Goal: Navigation & Orientation: Go to known website

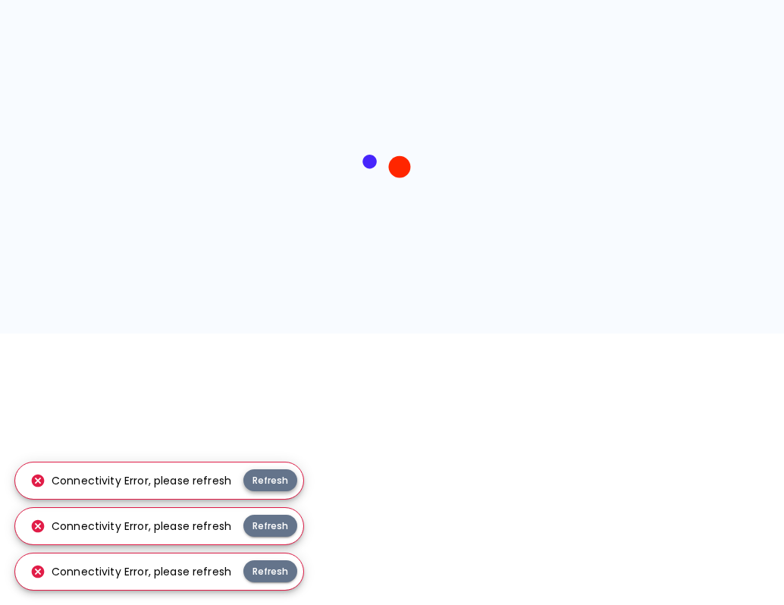
click at [278, 476] on button "Refresh" at bounding box center [270, 480] width 54 height 22
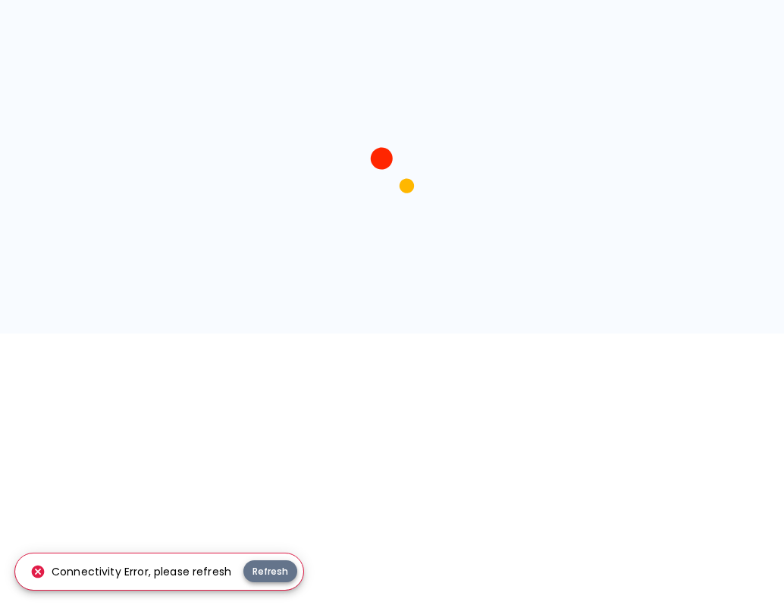
click at [264, 575] on button "Refresh" at bounding box center [270, 571] width 54 height 22
click at [274, 575] on button "Refresh" at bounding box center [270, 571] width 54 height 22
click at [264, 571] on button "Refresh" at bounding box center [270, 571] width 54 height 22
click at [256, 575] on button "Refresh" at bounding box center [270, 571] width 54 height 22
click at [270, 569] on button "Refresh" at bounding box center [270, 571] width 54 height 22
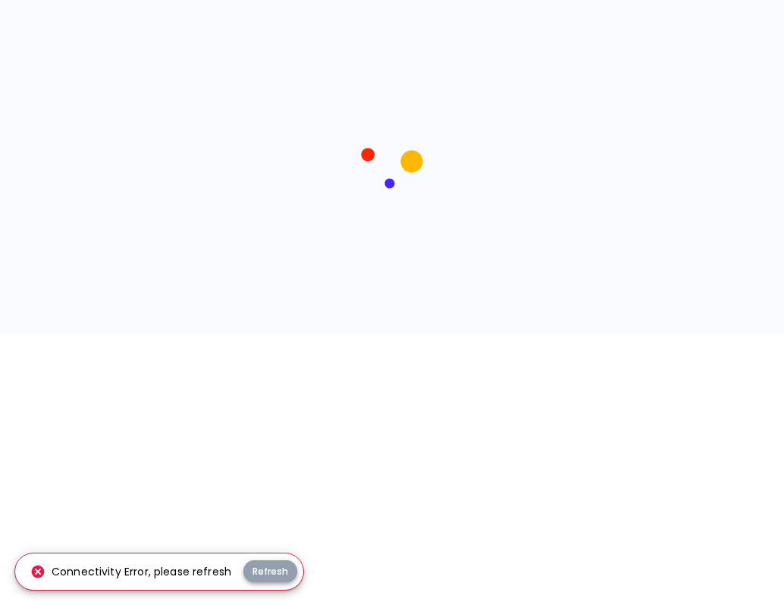
click at [266, 573] on button "Refresh" at bounding box center [270, 571] width 54 height 22
click at [265, 576] on button "Refresh" at bounding box center [270, 571] width 54 height 22
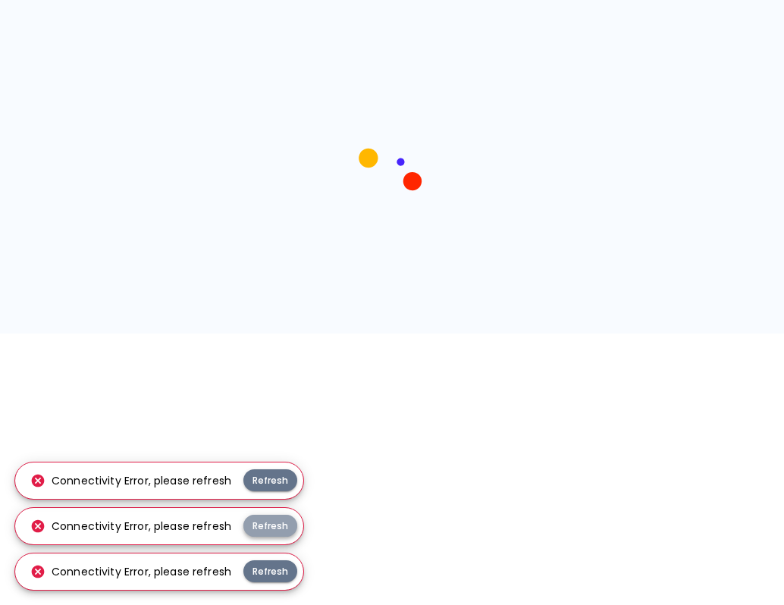
click at [260, 530] on button "Refresh" at bounding box center [270, 526] width 54 height 22
click at [271, 572] on button "Refresh" at bounding box center [270, 571] width 54 height 22
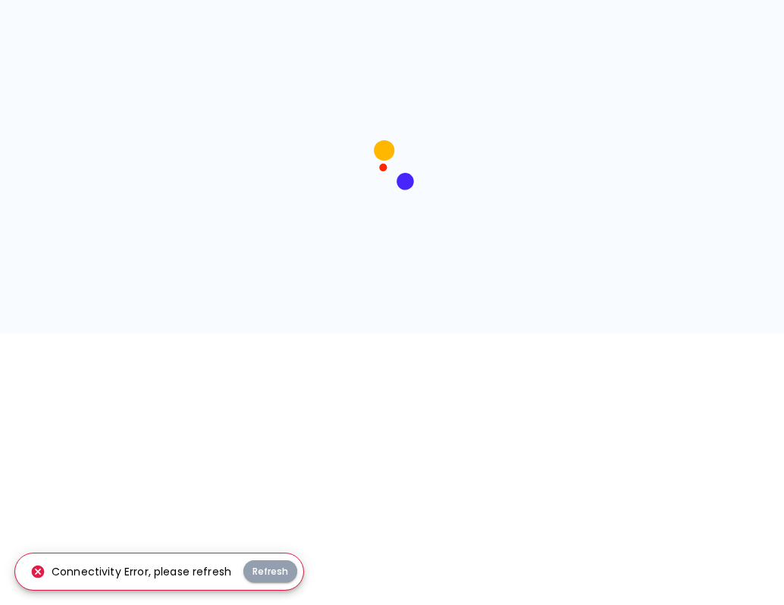
click at [271, 572] on button "Refresh" at bounding box center [270, 571] width 54 height 22
drag, startPoint x: 0, startPoint y: 0, endPoint x: 271, endPoint y: 573, distance: 633.8
click at [271, 573] on button "Refresh" at bounding box center [270, 571] width 54 height 22
click at [270, 574] on button "Refresh" at bounding box center [270, 571] width 54 height 22
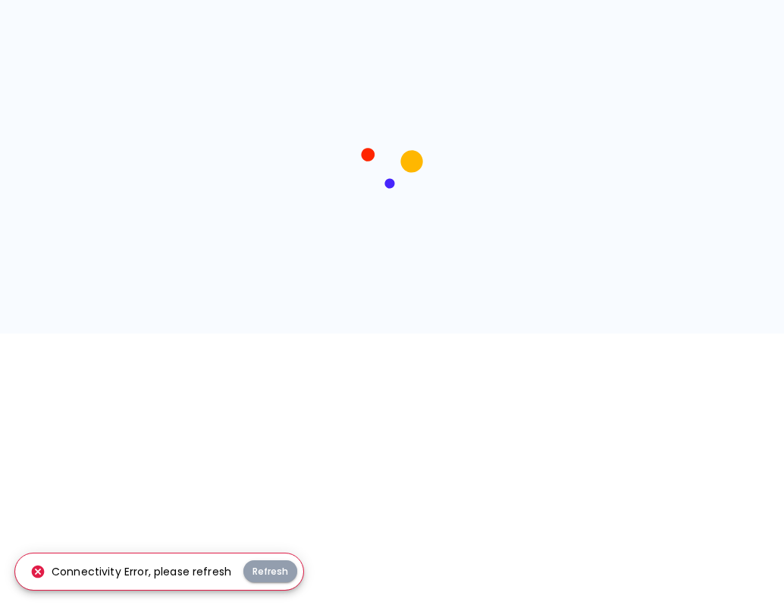
click at [270, 574] on button "Refresh" at bounding box center [270, 571] width 54 height 22
drag, startPoint x: 0, startPoint y: 0, endPoint x: 269, endPoint y: 575, distance: 635.2
click at [269, 575] on button "Refresh" at bounding box center [270, 571] width 54 height 22
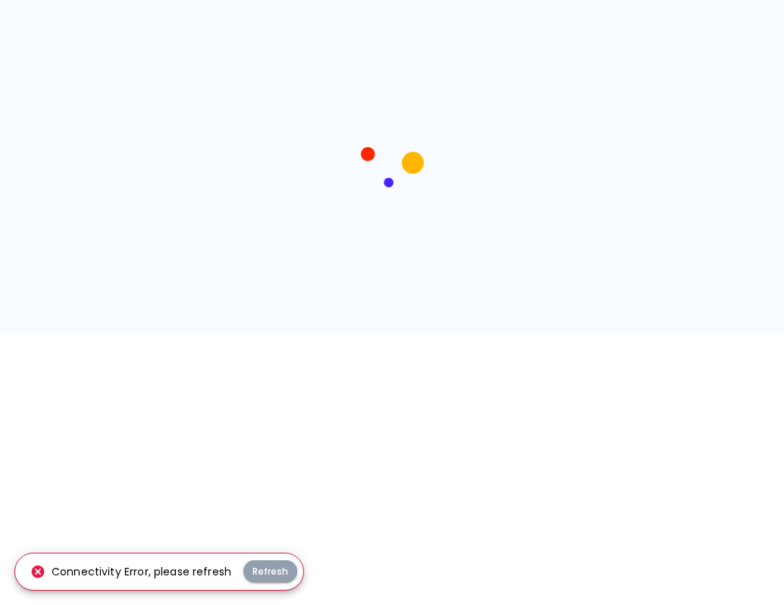
click at [269, 575] on button "Refresh" at bounding box center [270, 571] width 54 height 22
click at [266, 578] on button "Refresh" at bounding box center [270, 571] width 54 height 22
click at [267, 578] on button "Refresh" at bounding box center [270, 571] width 54 height 22
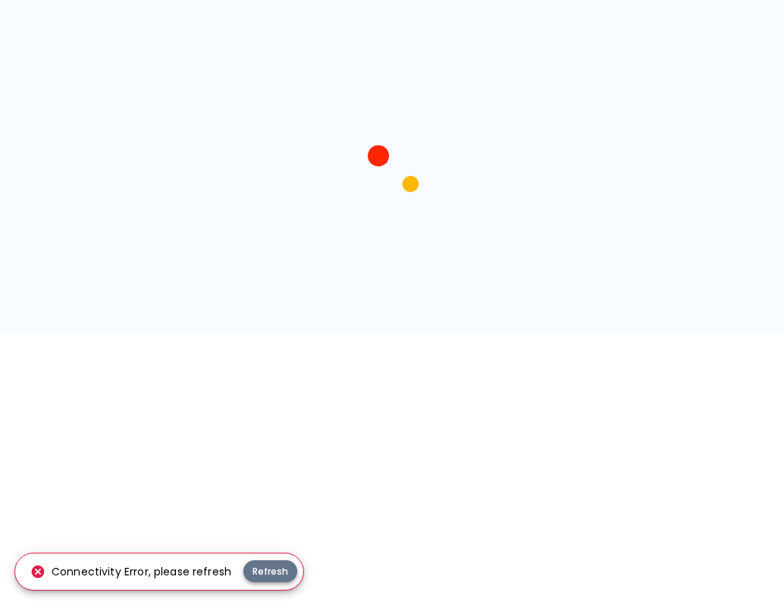
click at [269, 572] on button "Refresh" at bounding box center [270, 571] width 54 height 22
click at [270, 564] on button "Refresh" at bounding box center [270, 571] width 54 height 22
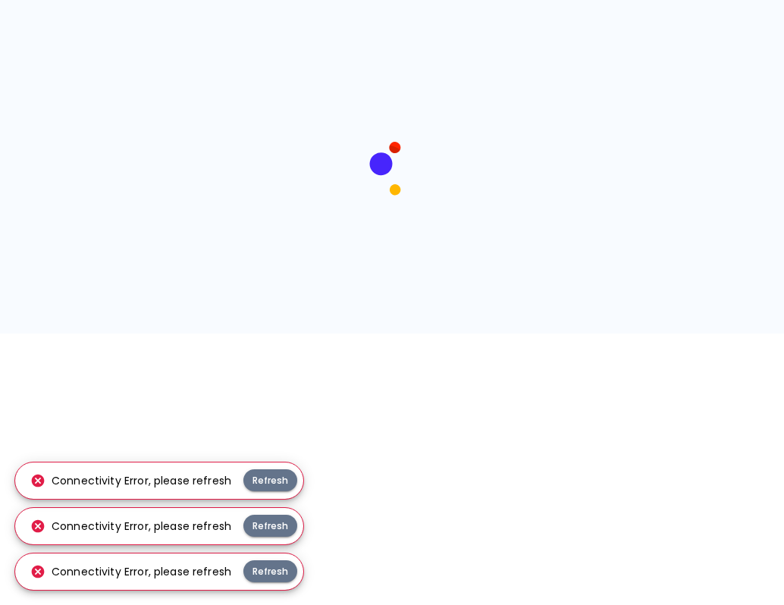
drag, startPoint x: 305, startPoint y: 212, endPoint x: 252, endPoint y: 194, distance: 56.8
click at [252, 194] on div at bounding box center [392, 167] width 784 height 334
